Goal: Information Seeking & Learning: Check status

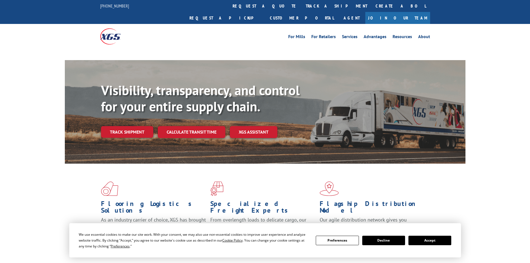
click at [130, 126] on link "Track shipment" at bounding box center [127, 132] width 52 height 12
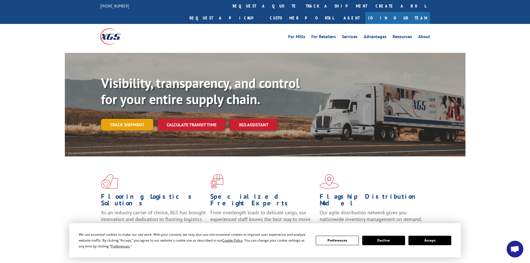
click at [128, 119] on link "Track shipment" at bounding box center [127, 125] width 52 height 12
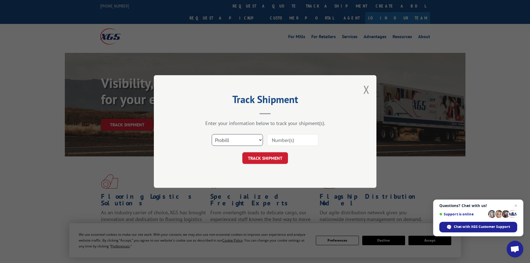
drag, startPoint x: 221, startPoint y: 140, endPoint x: 221, endPoint y: 145, distance: 5.0
click at [221, 140] on select "Select category... Probill BOL PO" at bounding box center [237, 140] width 51 height 12
select select "bol"
click at [212, 134] on select "Select category... Probill BOL PO" at bounding box center [237, 140] width 51 height 12
click at [293, 143] on input at bounding box center [292, 140] width 51 height 12
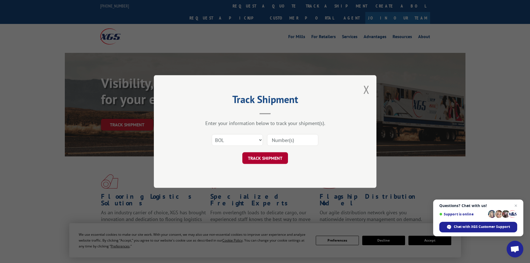
paste input "473906"
type input "473906"
click at [263, 161] on button "TRACK SHIPMENT" at bounding box center [265, 158] width 46 height 12
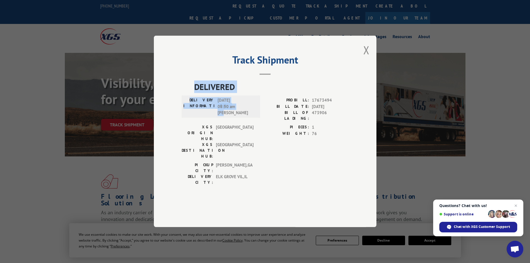
drag, startPoint x: 196, startPoint y: 103, endPoint x: 239, endPoint y: 127, distance: 49.8
click at [239, 127] on div "DELIVERED DELIVERY INFORMATION: [DATE] 08:50 am [PERSON_NAME]: 17673494 BILL DA…" at bounding box center [265, 135] width 167 height 108
copy div "DELIVERED DELIVERY INFORMATION: [DATE] 08:50 am [PERSON_NAME]"
click at [368, 57] on button "Close modal" at bounding box center [366, 50] width 6 height 15
